Goal: Task Accomplishment & Management: Complete application form

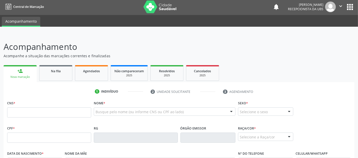
scroll to position [1, 0]
paste input "[PERSON_NAME]"
type input "[PERSON_NAME]"
click at [36, 113] on input "text" at bounding box center [49, 113] width 84 height 10
paste input "704 0093 2223 6466"
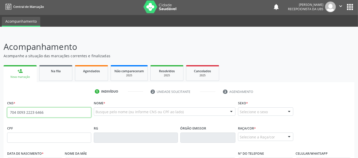
type input "704 0093 2223 6466"
type input "099.773.224-57"
type input "[DATE]"
type input "[PERSON_NAME]"
type input "[PHONE_NUMBER]"
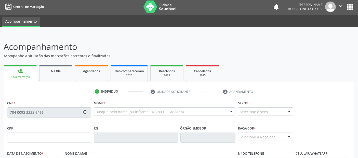
type input "S/N"
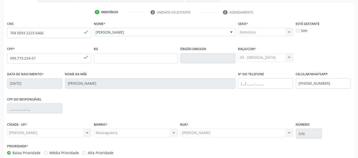
scroll to position [108, 0]
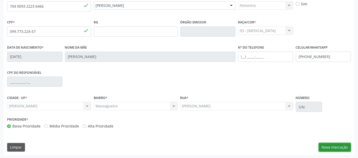
click at [328, 143] on button "Nova marcação" at bounding box center [335, 147] width 32 height 9
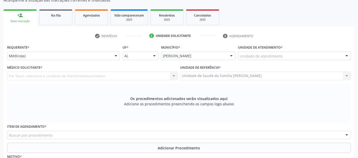
scroll to position [52, 0]
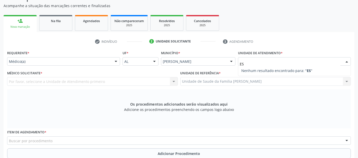
type input "E"
click at [273, 43] on ul "check Indivíduo 2 Unidade solicitante 3 Agendamento" at bounding box center [179, 42] width 351 height 8
click at [265, 62] on input "ESTA" at bounding box center [290, 64] width 101 height 10
type input "ESTACIO"
